Goal: Task Accomplishment & Management: Use online tool/utility

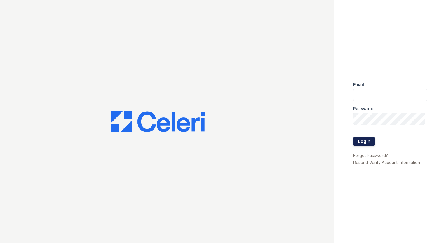
type input "[EMAIL_ADDRESS][DOMAIN_NAME]"
click at [368, 141] on button "Login" at bounding box center [364, 141] width 22 height 9
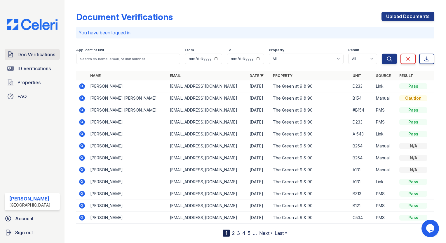
click at [32, 60] on link "Doc Verifications" at bounding box center [32, 55] width 55 height 12
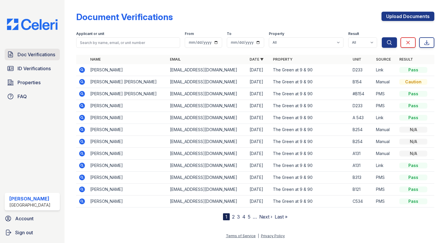
click at [24, 58] on link "Doc Verifications" at bounding box center [32, 55] width 55 height 12
click at [403, 19] on link "Upload Documents" at bounding box center [408, 16] width 53 height 9
click at [26, 83] on span "Properties" at bounding box center [29, 82] width 23 height 7
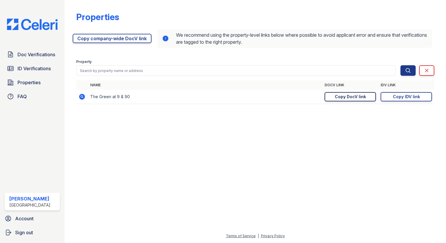
click at [352, 95] on div "Copy DocV link" at bounding box center [350, 97] width 31 height 6
click at [25, 69] on span "ID Verifications" at bounding box center [34, 68] width 33 height 7
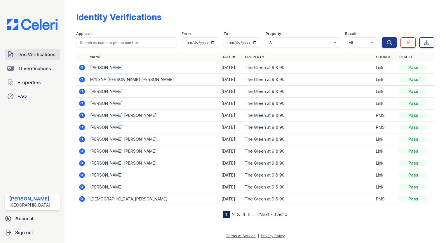
click at [37, 58] on link "Doc Verifications" at bounding box center [32, 55] width 55 height 12
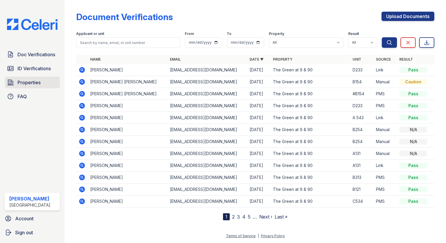
click at [28, 83] on span "Properties" at bounding box center [29, 82] width 23 height 7
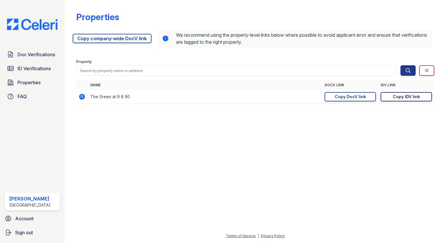
click at [417, 95] on div "Copy IDV link" at bounding box center [406, 97] width 27 height 6
